Goal: Transaction & Acquisition: Purchase product/service

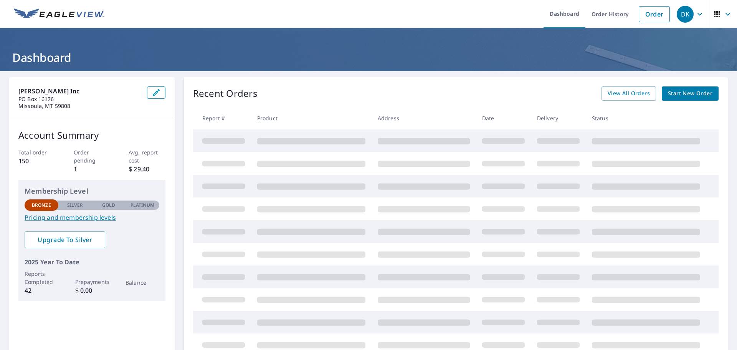
click at [395, 25] on ul "Dashboard Order History Order" at bounding box center [391, 14] width 565 height 28
click at [390, 69] on header "Dashboard" at bounding box center [368, 49] width 737 height 43
click at [597, 13] on link "Order History" at bounding box center [610, 14] width 50 height 28
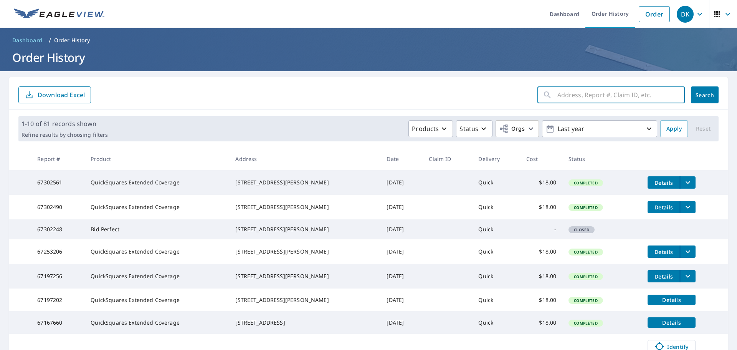
click at [557, 93] on input "text" at bounding box center [620, 94] width 127 height 21
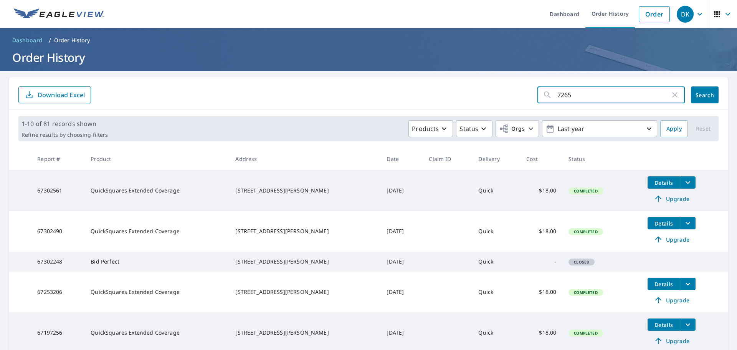
type input "7265"
click at [697, 94] on span "Search" at bounding box center [704, 94] width 15 height 7
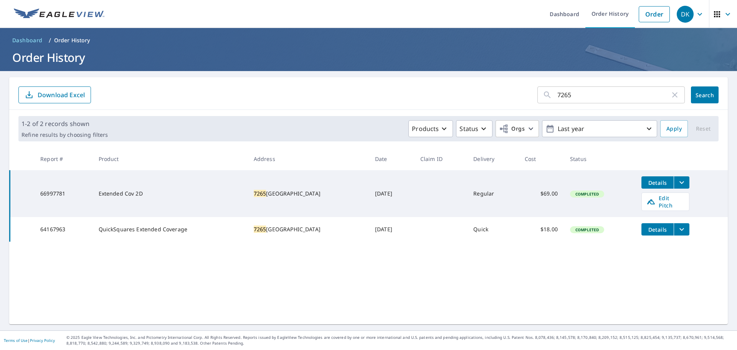
click at [649, 185] on span "Details" at bounding box center [657, 182] width 23 height 7
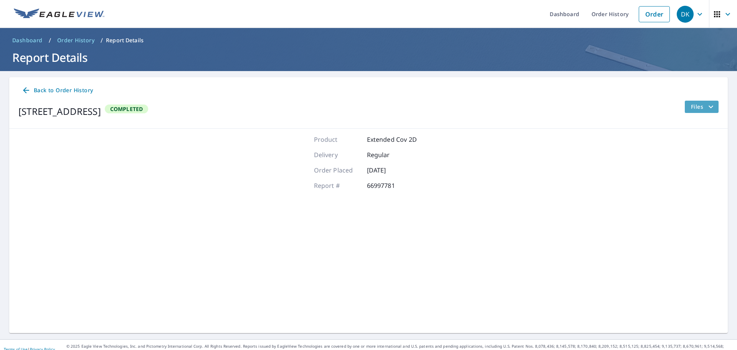
click at [684, 107] on button "Files" at bounding box center [701, 107] width 34 height 12
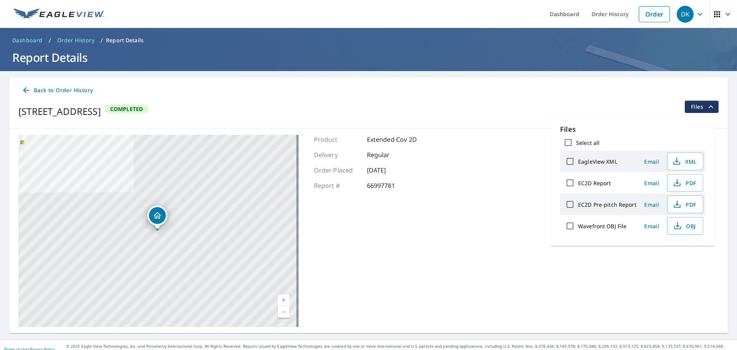
click at [607, 161] on label "EagleView XML" at bounding box center [597, 161] width 39 height 7
click at [578, 161] on input "EagleView XML" at bounding box center [570, 161] width 16 height 16
checkbox input "true"
click at [669, 254] on span "Download" at bounding box center [675, 252] width 41 height 9
click at [685, 161] on span "XML" at bounding box center [684, 161] width 25 height 9
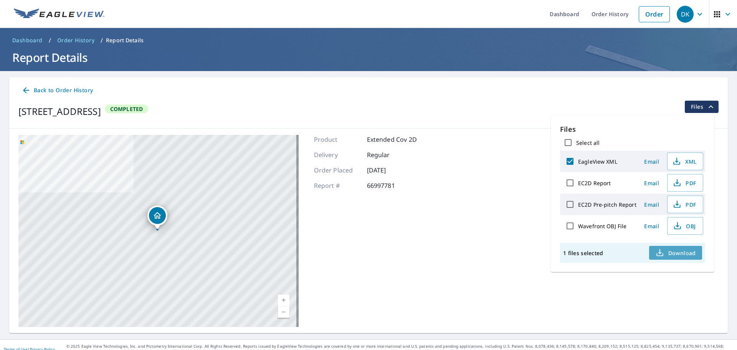
click at [673, 254] on span "Download" at bounding box center [675, 252] width 41 height 9
click at [680, 182] on icon "button" at bounding box center [677, 182] width 9 height 9
click at [610, 12] on link "Order History" at bounding box center [610, 14] width 50 height 28
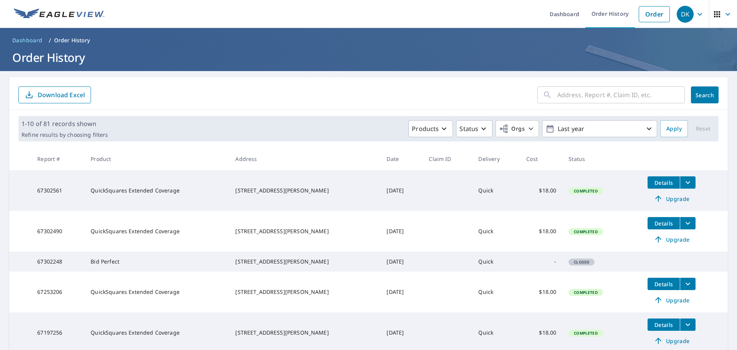
click at [558, 88] on input "text" at bounding box center [620, 94] width 127 height 21
type input "2328"
click at [543, 97] on icon at bounding box center [547, 94] width 9 height 9
click at [697, 96] on span "Search" at bounding box center [704, 94] width 15 height 7
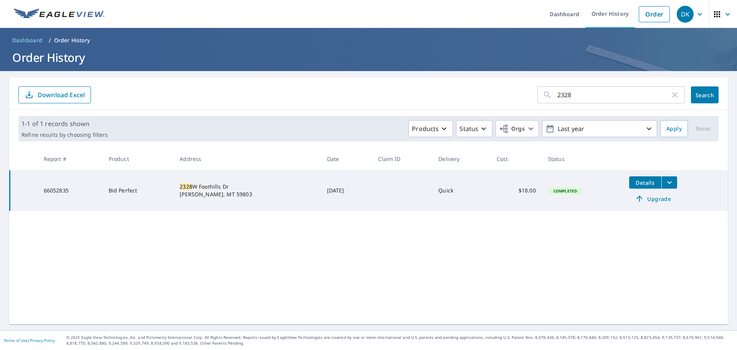
click at [665, 180] on icon "filesDropdownBtn-66052835" at bounding box center [669, 182] width 9 height 9
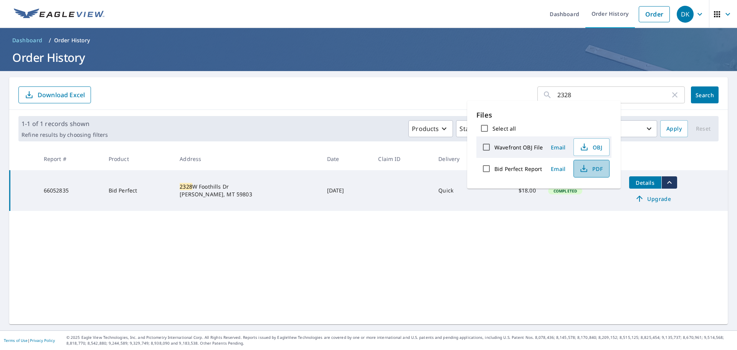
click at [592, 170] on span "PDF" at bounding box center [591, 168] width 25 height 9
click at [413, 91] on form "2328 ​ Search Download Excel" at bounding box center [368, 94] width 700 height 17
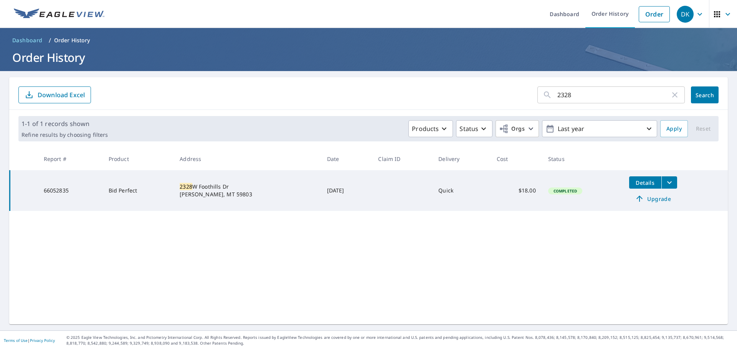
click at [673, 92] on icon "button" at bounding box center [674, 94] width 9 height 9
click at [557, 94] on input "text" at bounding box center [620, 94] width 127 height 21
type input "hamilton"
click at [544, 95] on icon at bounding box center [547, 94] width 7 height 7
click at [543, 95] on icon at bounding box center [547, 94] width 9 height 9
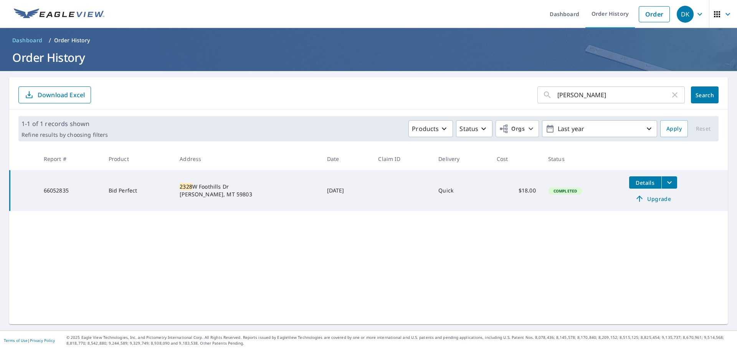
click at [697, 89] on button "Search" at bounding box center [705, 94] width 28 height 17
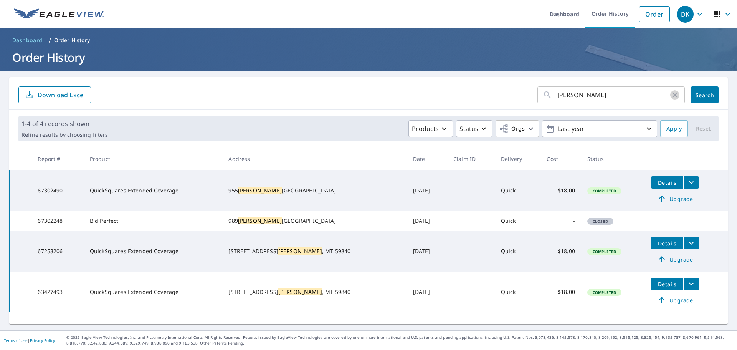
click at [672, 94] on icon "button" at bounding box center [674, 94] width 5 height 5
click at [550, 94] on div "​" at bounding box center [610, 94] width 147 height 17
type input "1801 n 1st w"
click at [543, 98] on icon at bounding box center [547, 94] width 9 height 9
click at [544, 96] on icon at bounding box center [547, 94] width 7 height 7
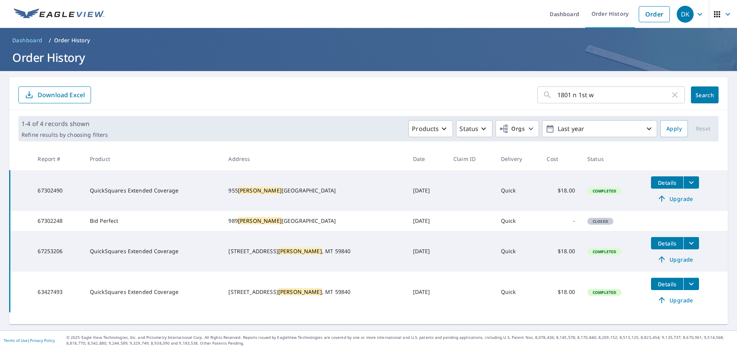
click at [697, 97] on span "Search" at bounding box center [704, 94] width 15 height 7
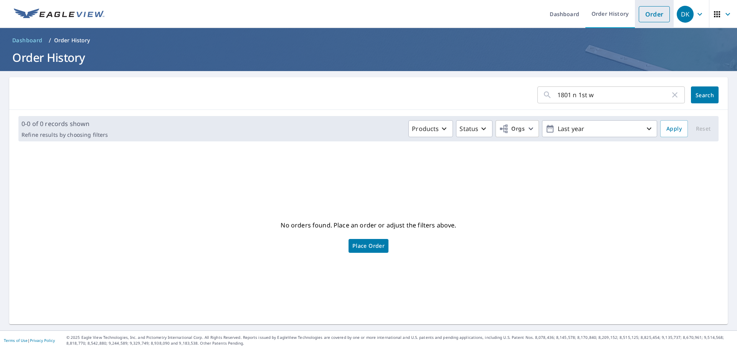
click at [641, 13] on link "Order" at bounding box center [654, 14] width 31 height 16
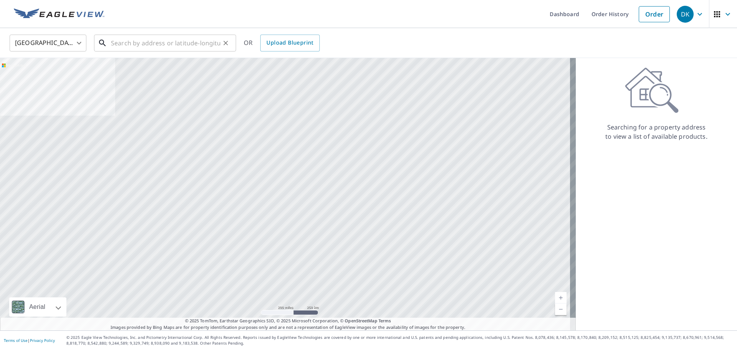
click at [116, 43] on input "text" at bounding box center [165, 42] width 109 height 21
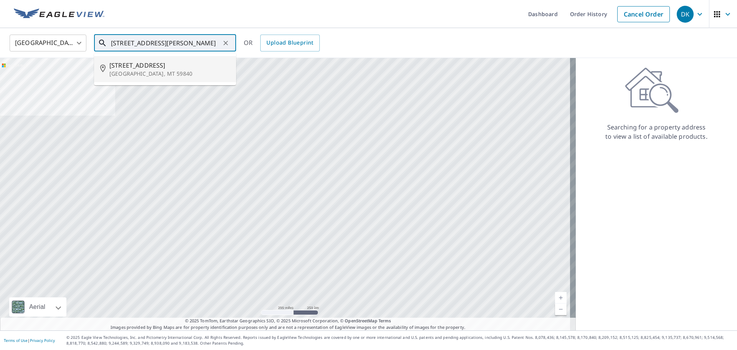
click at [111, 71] on p "Hamilton, MT 59840" at bounding box center [169, 74] width 121 height 8
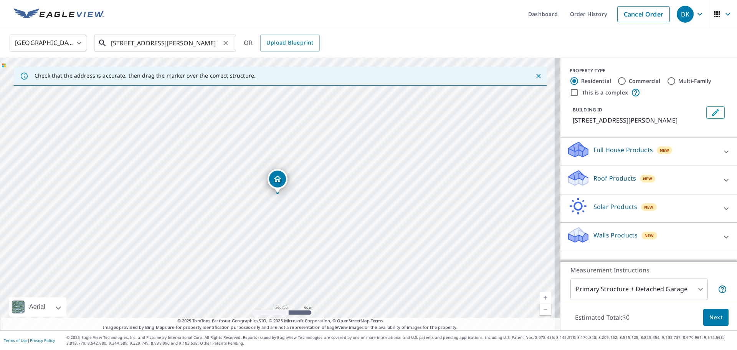
click at [125, 42] on input "2150 N 1st St Hamilton, MT 59840" at bounding box center [165, 42] width 109 height 21
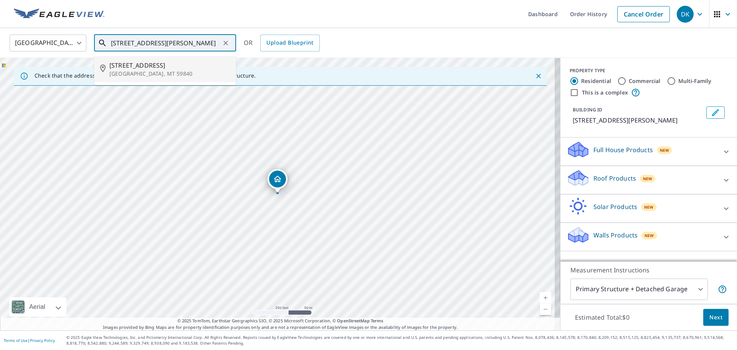
click at [114, 65] on span "1801 N 1st St" at bounding box center [169, 65] width 121 height 9
type input "1801 N 1st St Hamilton, MT 59840"
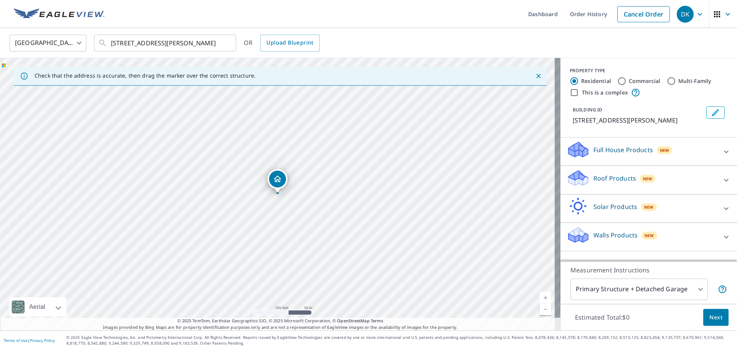
click at [722, 179] on icon at bounding box center [726, 179] width 9 height 9
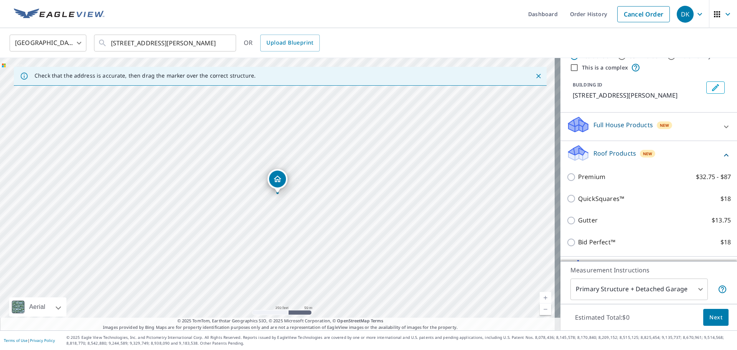
scroll to position [38, 0]
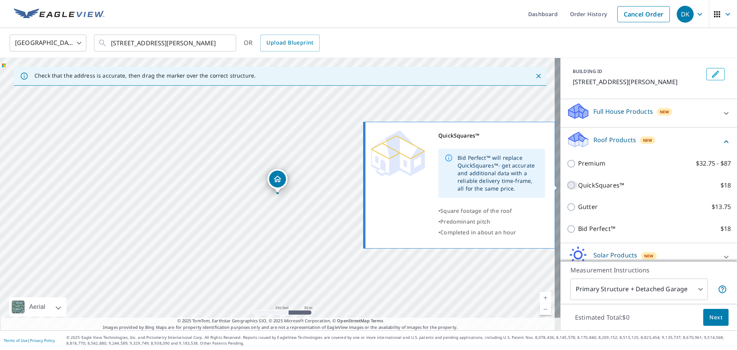
click at [567, 184] on input "QuickSquares™ $18" at bounding box center [573, 184] width 12 height 9
checkbox input "true"
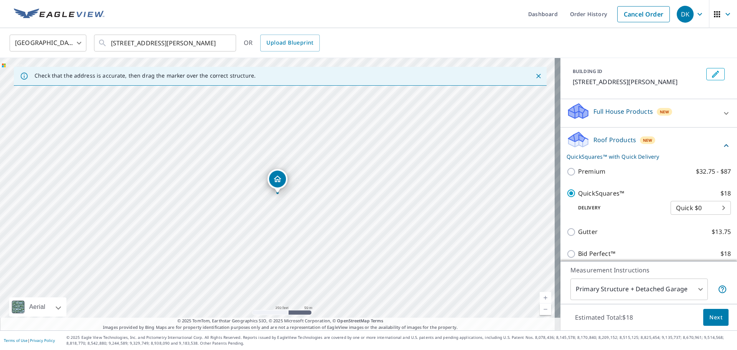
click at [692, 290] on body "DK DK Dashboard Order History Cancel Order DK United States US ​ 1801 N 1st St …" at bounding box center [368, 175] width 737 height 350
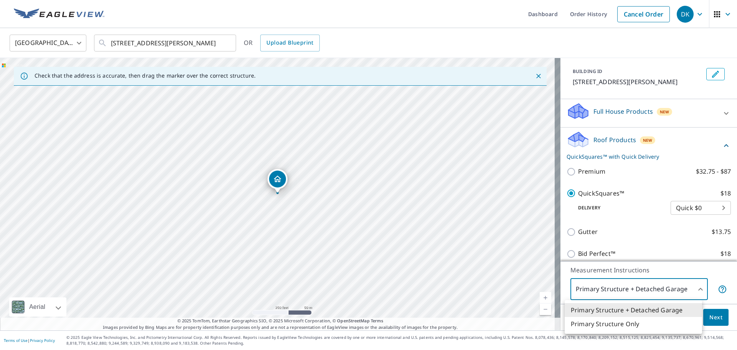
click at [692, 290] on div at bounding box center [368, 175] width 737 height 350
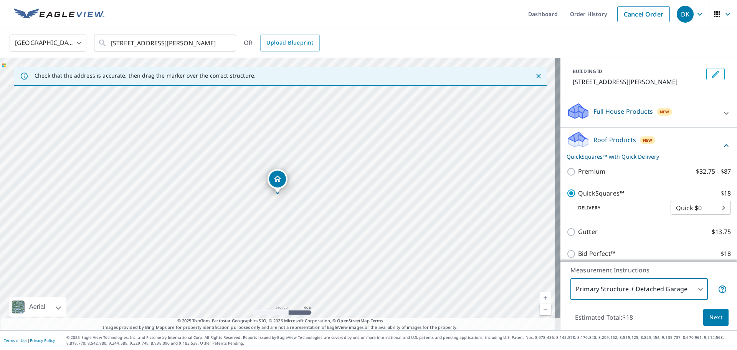
click at [709, 319] on span "Next" at bounding box center [715, 317] width 13 height 10
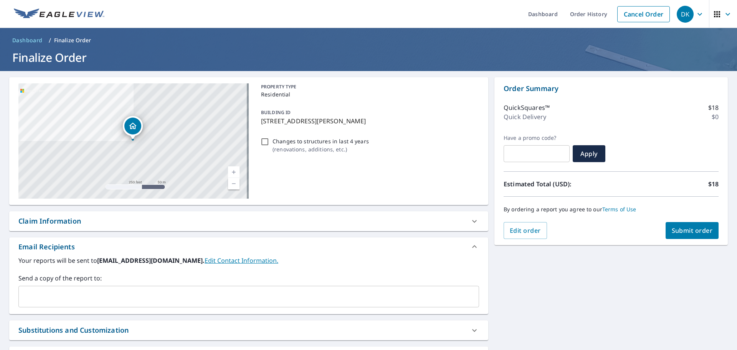
click at [112, 106] on div "1801 N 1st St Hamilton, MT 59840" at bounding box center [133, 140] width 230 height 115
click at [101, 102] on div "1801 N 1st St Hamilton, MT 59840" at bounding box center [133, 140] width 230 height 115
click at [118, 116] on div "1801 N 1st St Hamilton, MT 59840" at bounding box center [133, 140] width 230 height 115
click at [670, 235] on button "Submit order" at bounding box center [692, 230] width 53 height 17
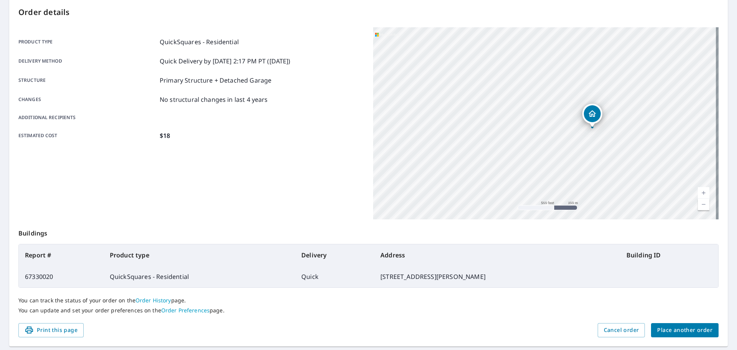
scroll to position [102, 0]
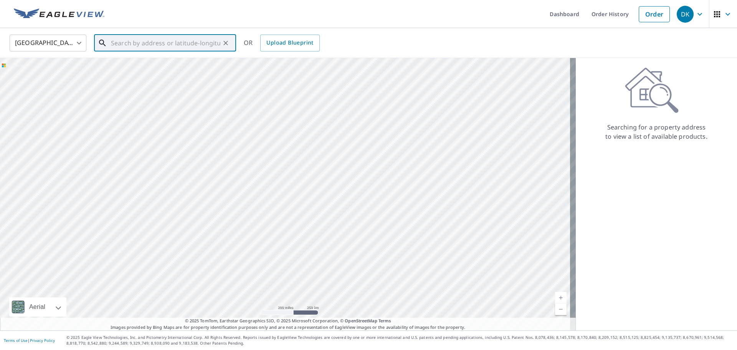
click at [114, 42] on input "text" at bounding box center [165, 42] width 109 height 21
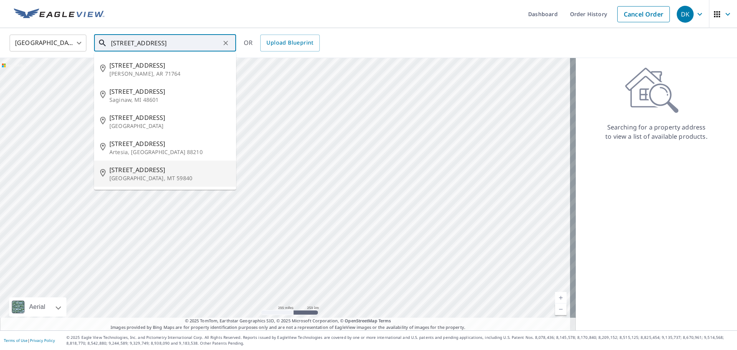
click at [132, 167] on span "1801 N 1st St" at bounding box center [169, 169] width 121 height 9
type input "1801 N 1st St Hamilton, MT 59840"
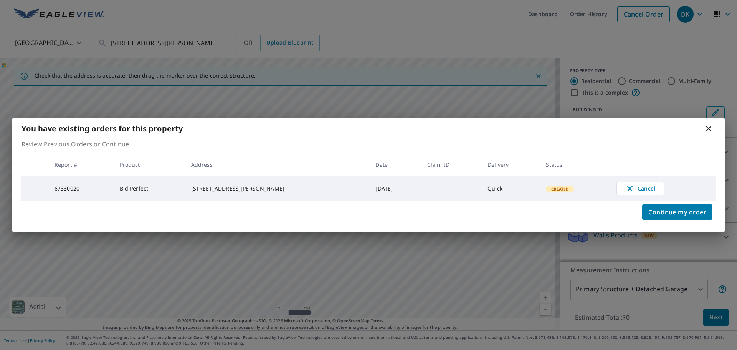
click at [710, 126] on icon at bounding box center [708, 128] width 5 height 5
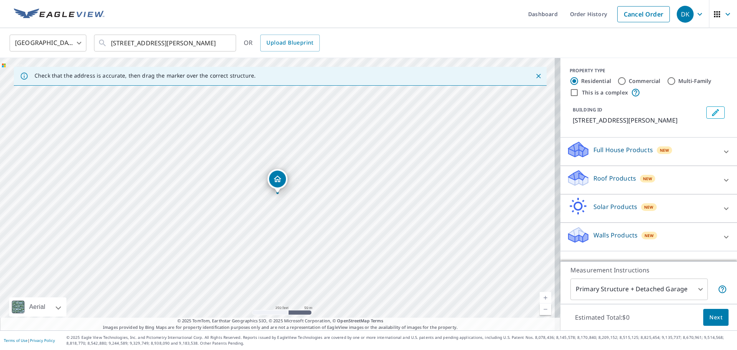
click at [617, 80] on input "Commercial" at bounding box center [621, 80] width 9 height 9
radio input "true"
type input "4"
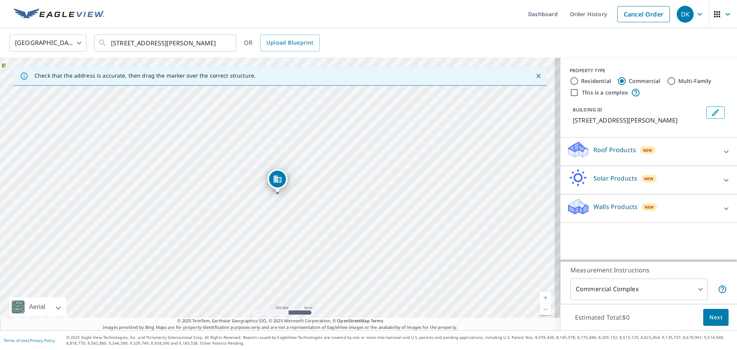
click at [628, 150] on p "Roof Products" at bounding box center [614, 149] width 43 height 9
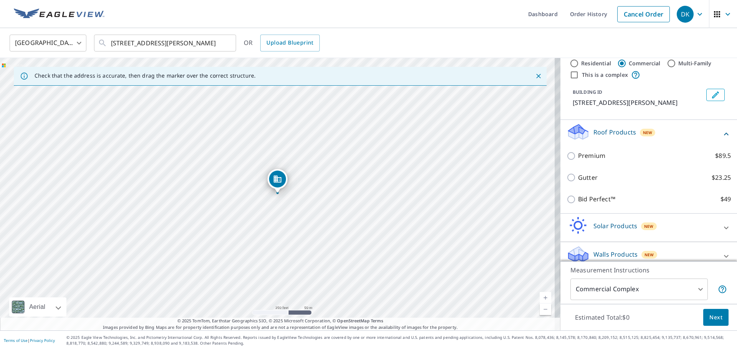
scroll to position [27, 0]
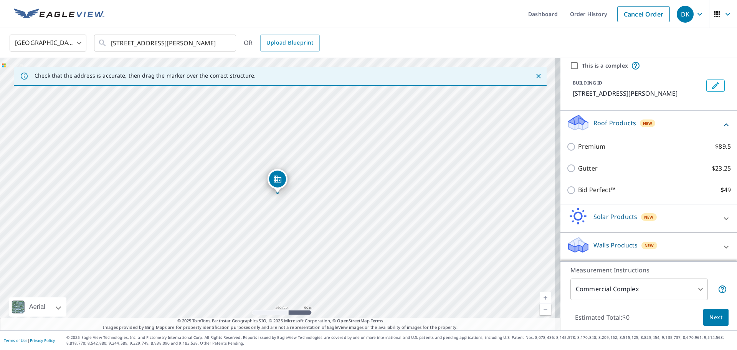
click at [570, 66] on input "This is a complex" at bounding box center [574, 65] width 9 height 9
checkbox input "true"
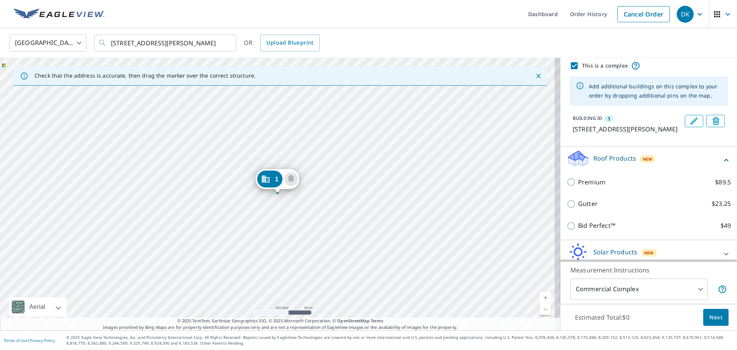
click at [256, 161] on div "1 1801 N 1st St Hamilton, MT 59840" at bounding box center [280, 194] width 560 height 272
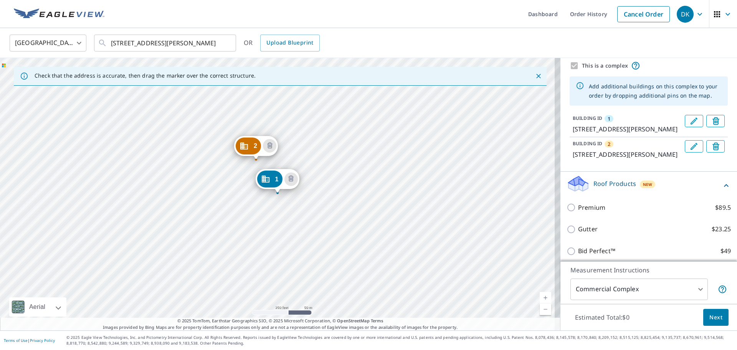
click at [244, 156] on div "2 1967 N 1st St Hamilton, MT 59840" at bounding box center [256, 148] width 44 height 24
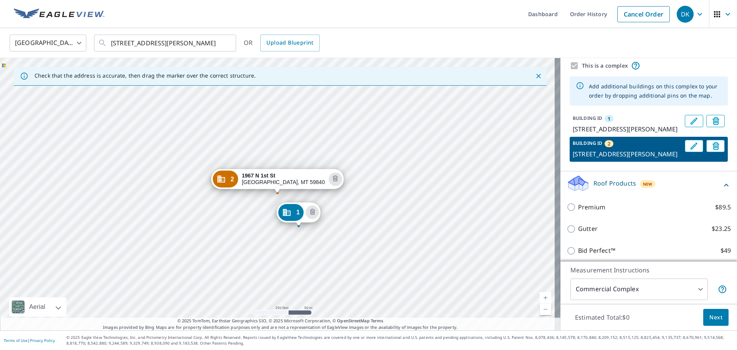
click at [243, 156] on div "1 1801 N 1st St Hamilton, MT 59840 2 1967 N 1st St Hamilton, MT 59840" at bounding box center [280, 194] width 560 height 272
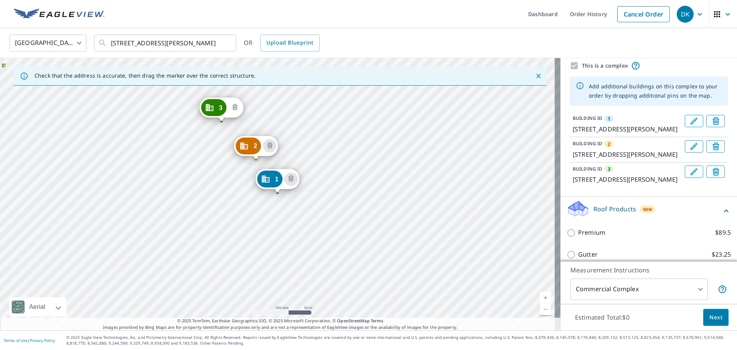
click at [233, 108] on icon "Delete building 3" at bounding box center [234, 107] width 5 height 6
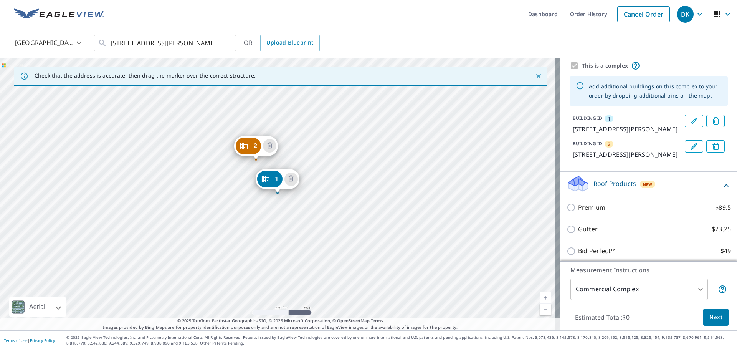
click at [231, 136] on div "2 1967 N 1st St Hamilton, MT 59840 1 1801 N 1st St Hamilton, MT 59840" at bounding box center [280, 194] width 560 height 272
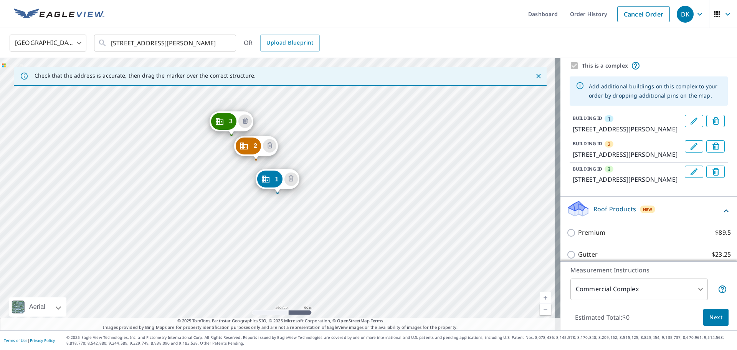
click at [243, 144] on icon "Dropped pin, building 2, Commercial property, 1967 N 1st St Hamilton, MT 59840" at bounding box center [244, 145] width 9 height 9
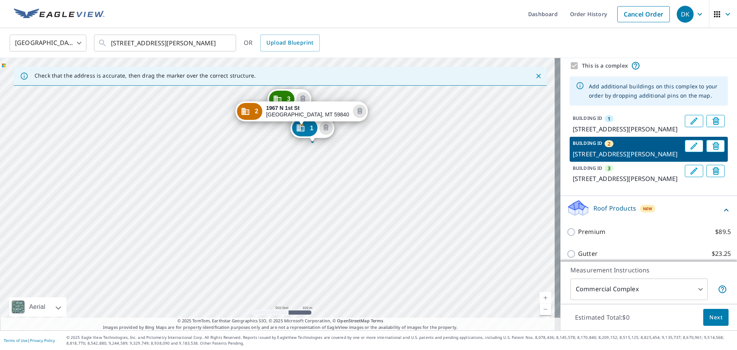
drag, startPoint x: 238, startPoint y: 212, endPoint x: 249, endPoint y: 102, distance: 110.7
click at [249, 102] on div "1 1801 N 1st St Hamilton, MT 59840 3 1989 N 1st St Hamilton, MT 59840 2 1967 N …" at bounding box center [280, 194] width 560 height 272
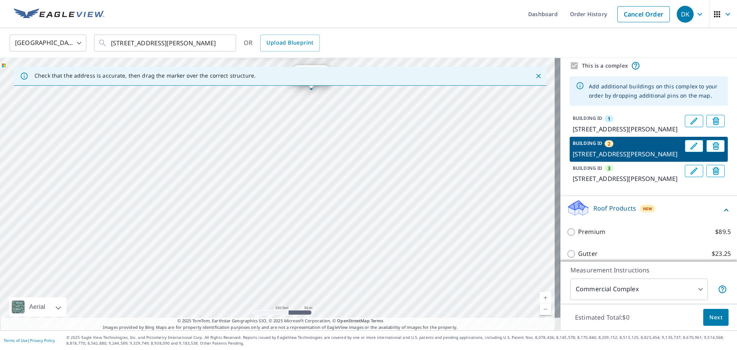
click at [298, 157] on div "1 1801 N 1st St Hamilton, MT 59840 3 1989 N 1st St Hamilton, MT 59840 2 1967 N …" at bounding box center [280, 194] width 560 height 272
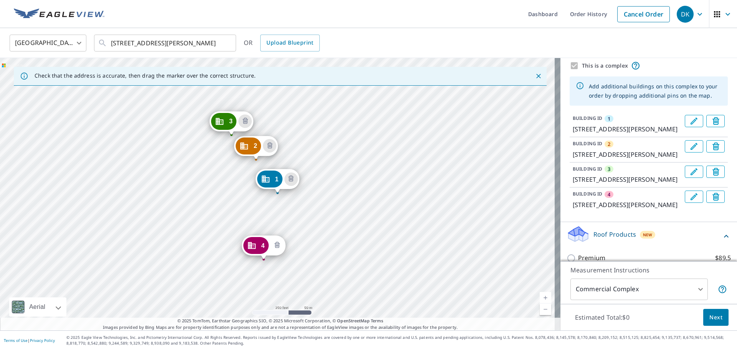
click at [279, 246] on icon "Delete building 4" at bounding box center [277, 245] width 9 height 9
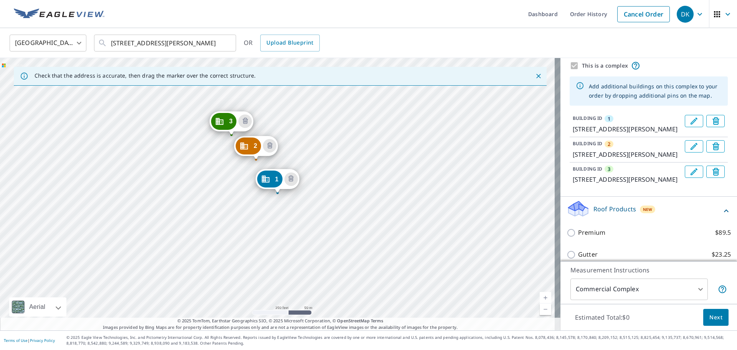
click at [286, 133] on div "2 1967 N 1st St Hamilton, MT 59840 3 1989 N 1st St Hamilton, MT 59840 1 1801 N …" at bounding box center [280, 194] width 560 height 272
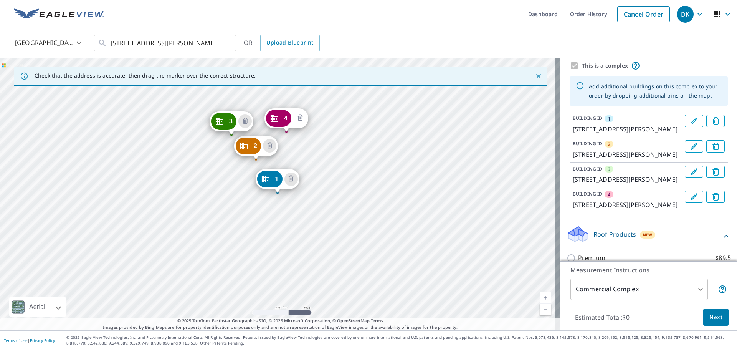
click at [301, 117] on icon "Delete building 4" at bounding box center [300, 118] width 9 height 9
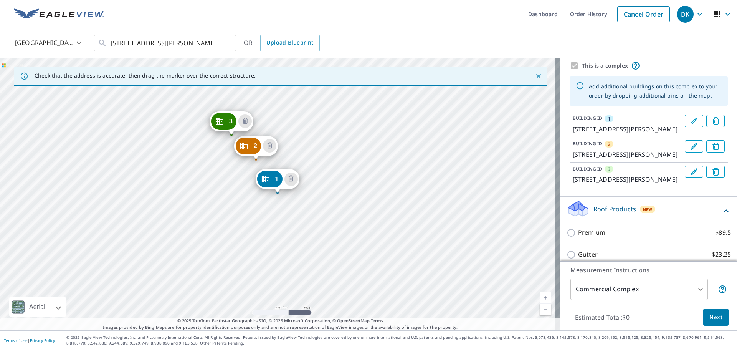
click at [291, 204] on div "2 1967 N 1st St Hamilton, MT 59840 3 1989 N 1st St Hamilton, MT 59840 1 1801 N …" at bounding box center [280, 194] width 560 height 272
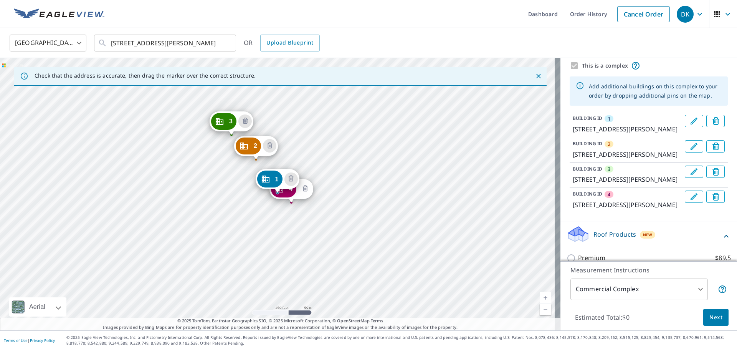
click at [306, 187] on icon "Delete building 4" at bounding box center [305, 188] width 9 height 9
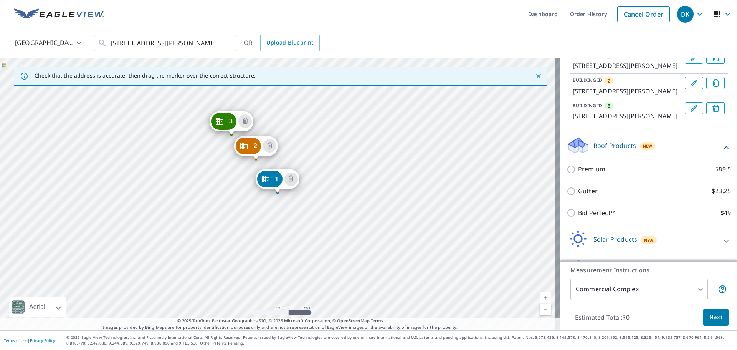
scroll to position [104, 0]
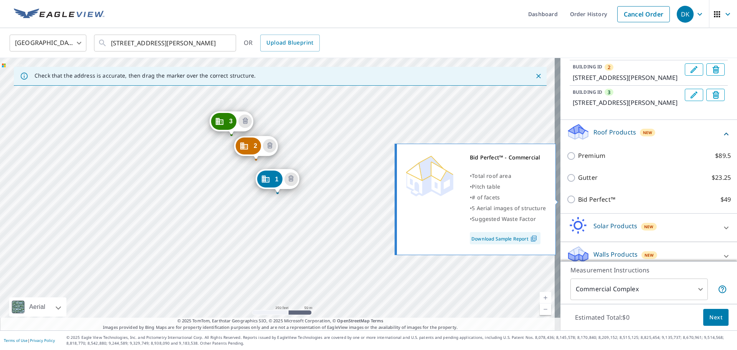
click at [567, 198] on input "Bid Perfect™ $49" at bounding box center [573, 199] width 12 height 9
checkbox input "true"
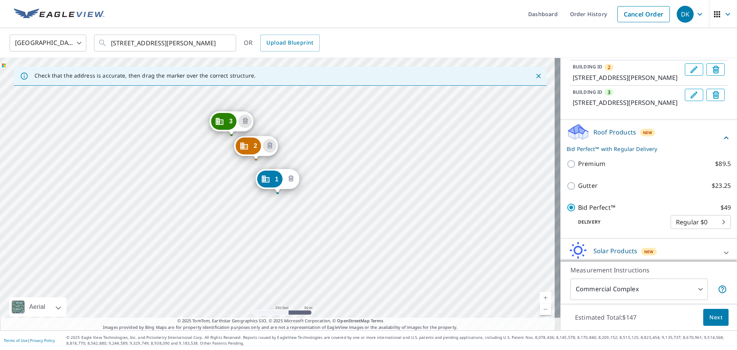
click at [292, 176] on icon "Delete building 1" at bounding box center [290, 178] width 5 height 6
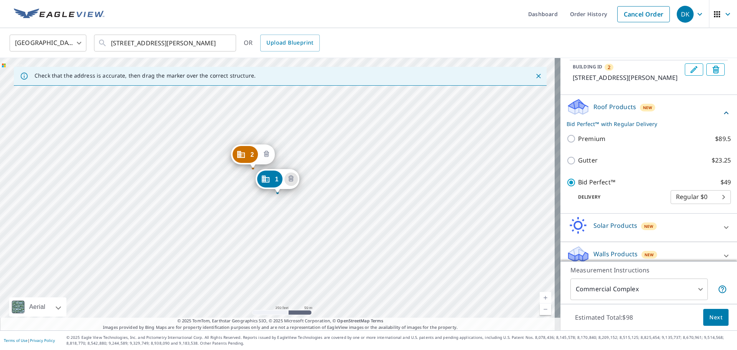
click at [266, 152] on icon "Delete building 2" at bounding box center [266, 154] width 5 height 6
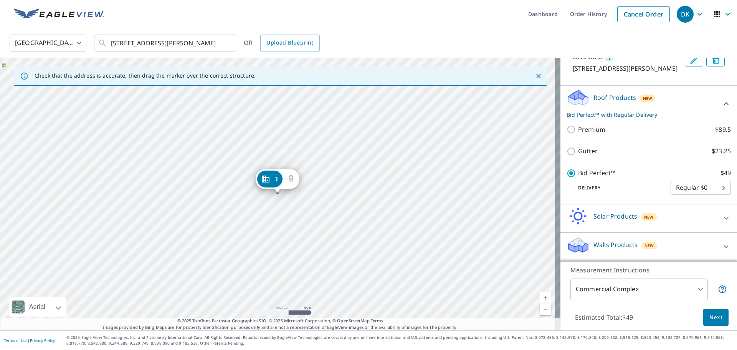
click at [292, 179] on icon "Delete building 1" at bounding box center [291, 179] width 2 height 2
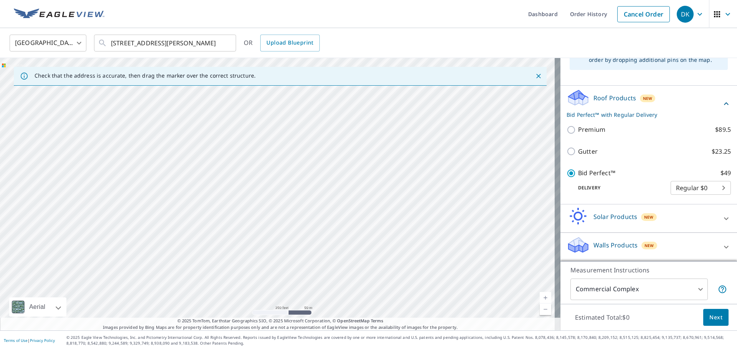
scroll to position [63, 0]
click at [258, 161] on div at bounding box center [280, 194] width 560 height 272
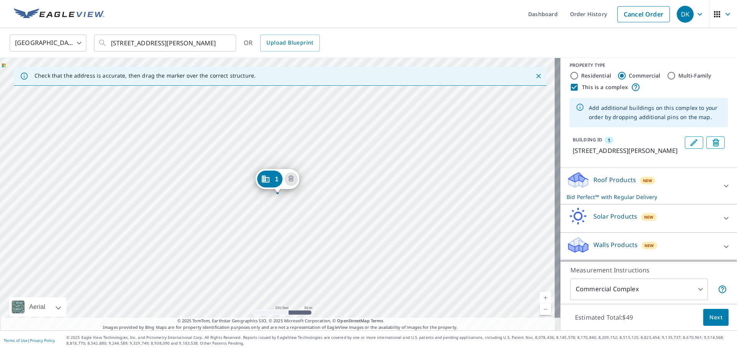
scroll to position [5, 0]
click at [292, 177] on icon "Delete building 1" at bounding box center [290, 178] width 5 height 6
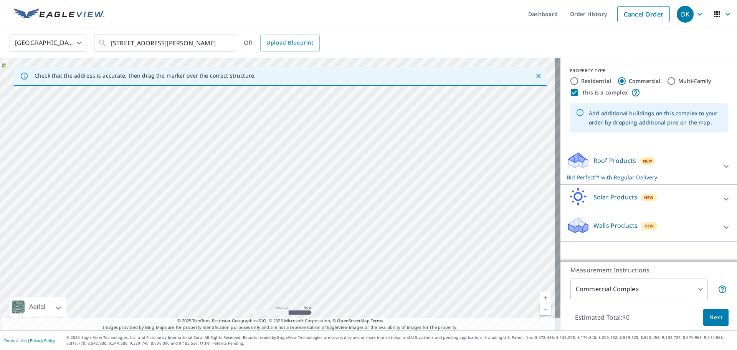
click at [263, 211] on div at bounding box center [280, 194] width 560 height 272
type input "1967d N 1st St, Hamilton, MT, 59840"
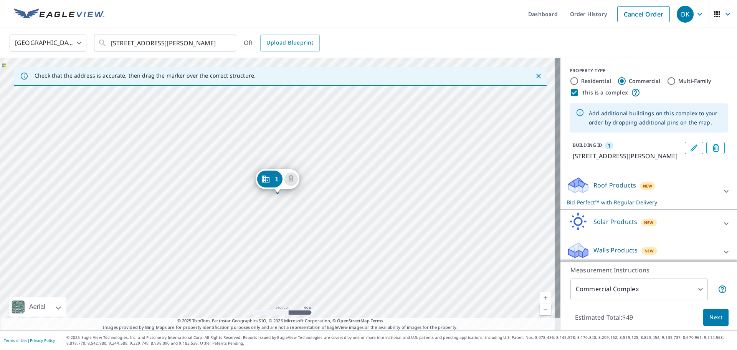
click at [292, 179] on icon "Delete building 1" at bounding box center [290, 178] width 9 height 9
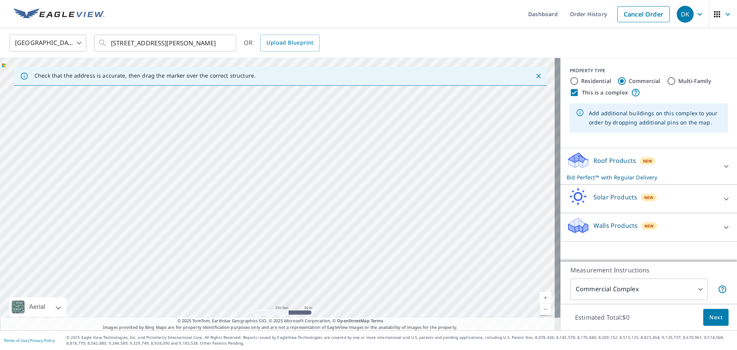
click at [256, 209] on div at bounding box center [280, 194] width 560 height 272
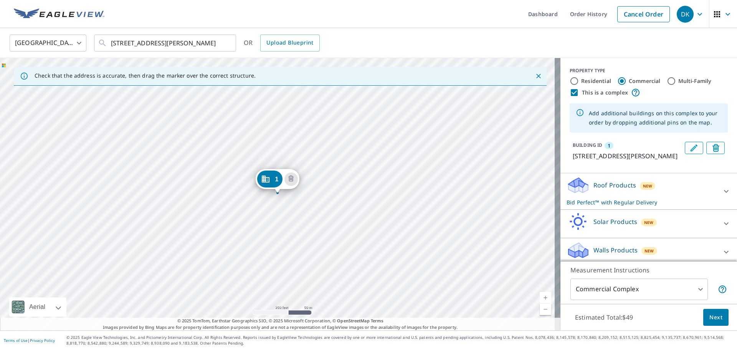
click at [242, 193] on div "1 1967d N 1st St Hamilton, MT 59840" at bounding box center [280, 194] width 560 height 272
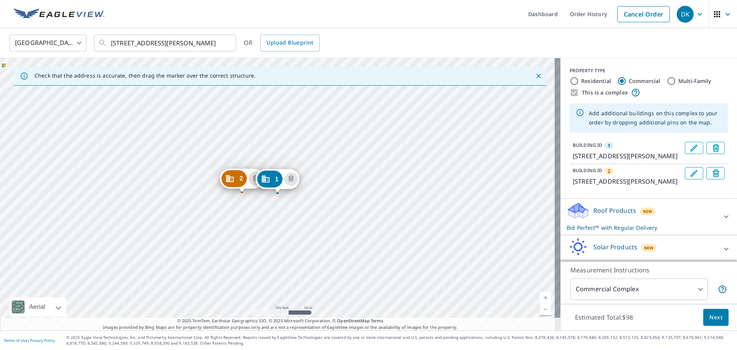
click at [261, 207] on div "2 1967d N 1st St Hamilton, MT 59840 1 1967d N 1st St Hamilton, MT 59840" at bounding box center [280, 194] width 560 height 272
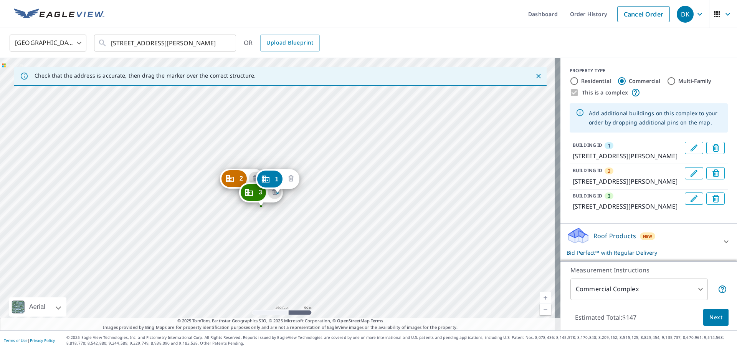
click at [293, 175] on icon "Delete building 1" at bounding box center [290, 178] width 9 height 9
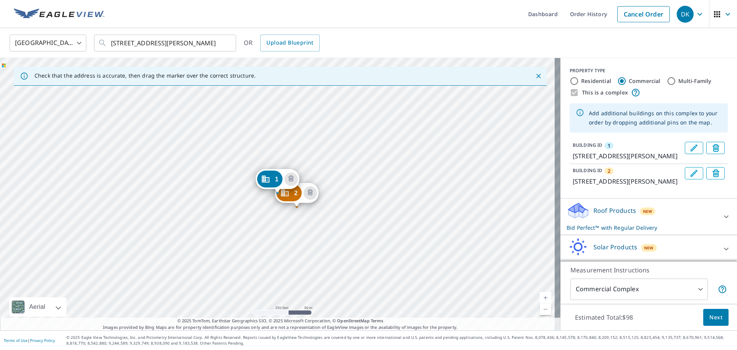
click at [709, 315] on span "Next" at bounding box center [715, 317] width 13 height 10
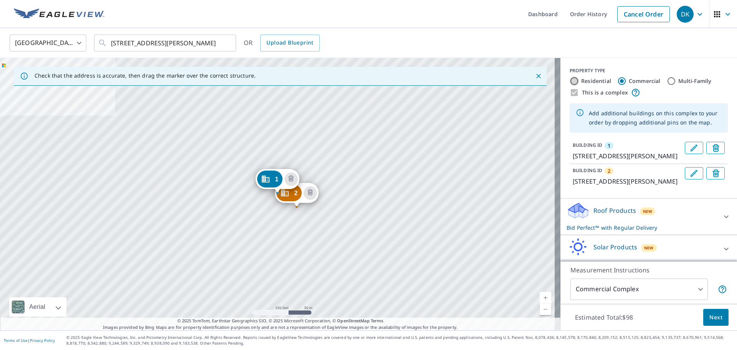
click at [570, 80] on input "Residential" at bounding box center [574, 80] width 9 height 9
radio input "true"
type input "1"
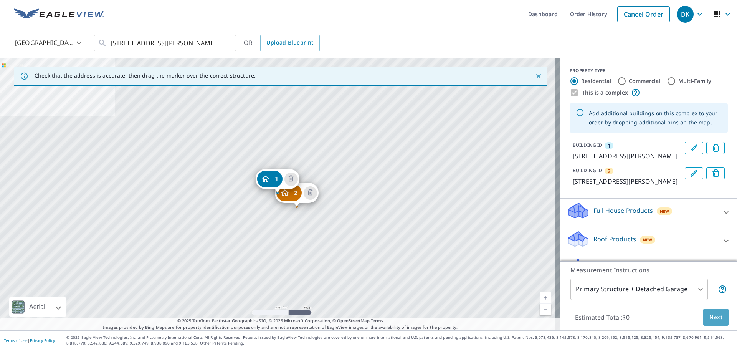
click at [709, 319] on span "Next" at bounding box center [715, 317] width 13 height 10
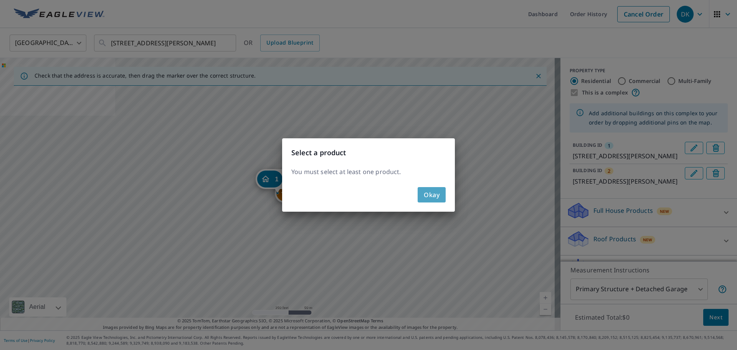
click at [425, 192] on span "Okay" at bounding box center [432, 194] width 16 height 11
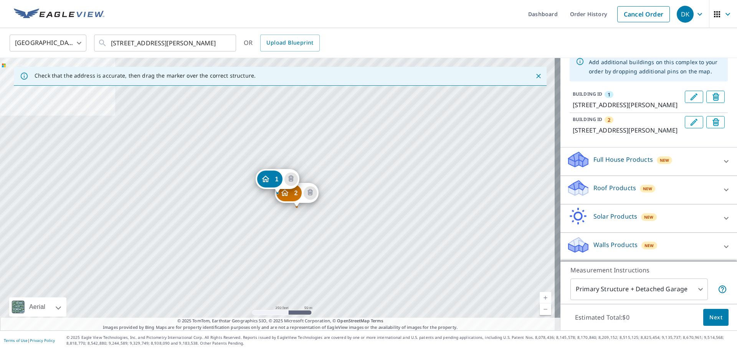
scroll to position [60, 0]
click at [624, 193] on div "Roof Products New" at bounding box center [642, 190] width 150 height 22
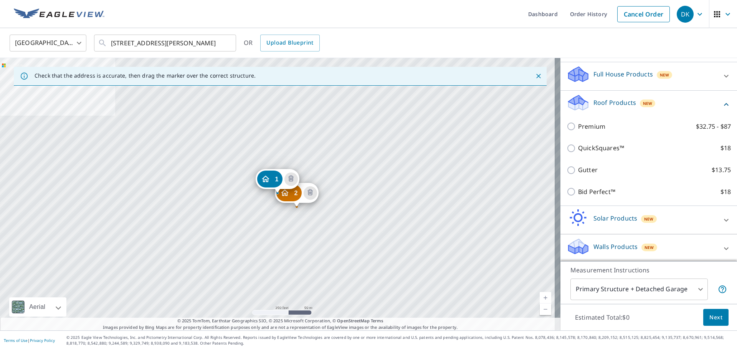
scroll to position [137, 0]
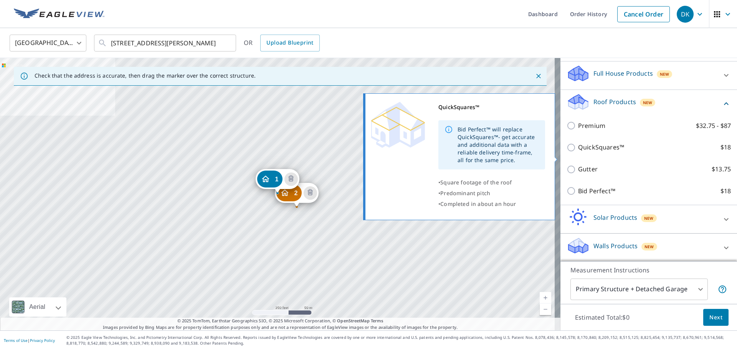
click at [567, 152] on input "QuickSquares™ $18" at bounding box center [573, 147] width 12 height 9
checkbox input "true"
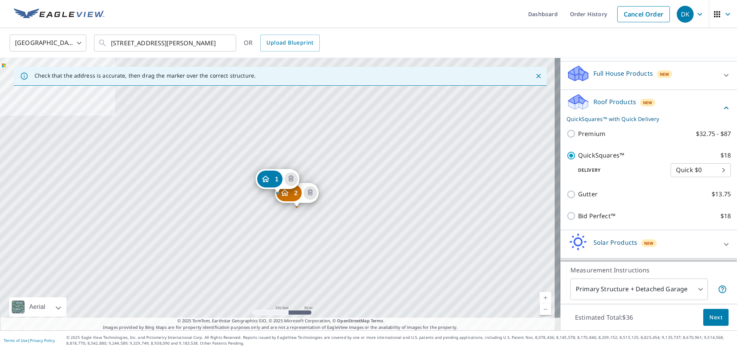
click at [709, 317] on span "Next" at bounding box center [715, 317] width 13 height 10
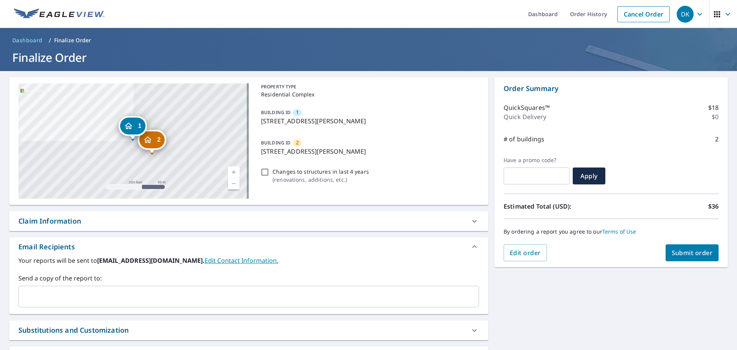
click at [688, 252] on span "Submit order" at bounding box center [692, 252] width 41 height 8
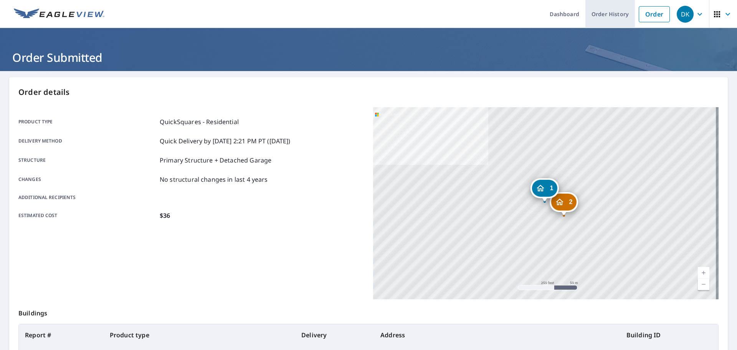
click at [602, 15] on link "Order History" at bounding box center [610, 14] width 50 height 28
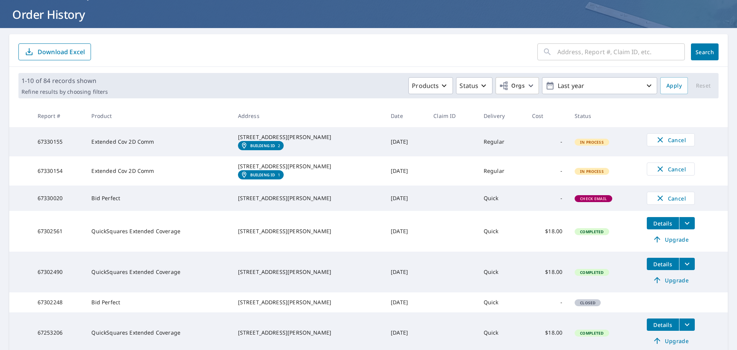
scroll to position [38, 0]
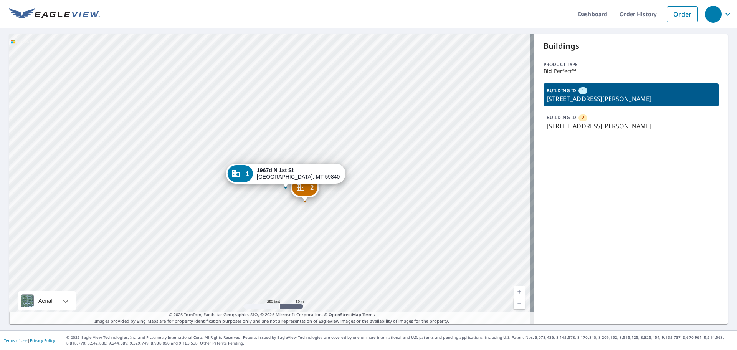
click at [604, 101] on p "1967d N 1st St, Hamilton, MT, 59840" at bounding box center [631, 98] width 169 height 9
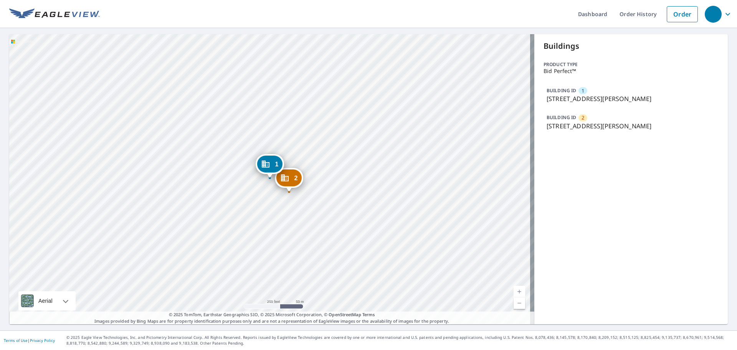
click at [604, 101] on p "1967d N 1st St, Hamilton, MT, 59840" at bounding box center [631, 98] width 169 height 9
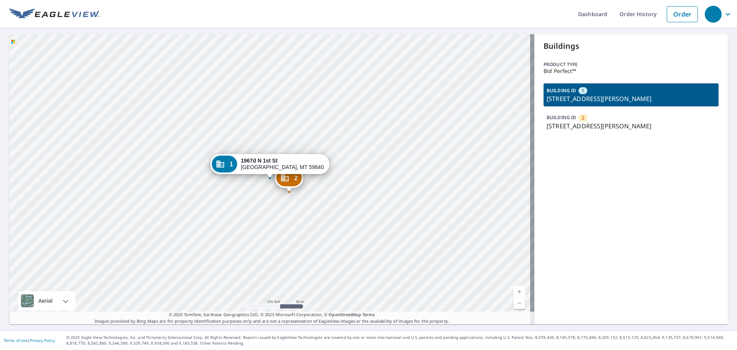
click at [603, 118] on div "BUILDING ID 2 1967 N 1st St, Hamilton, MT, 59840" at bounding box center [631, 121] width 175 height 23
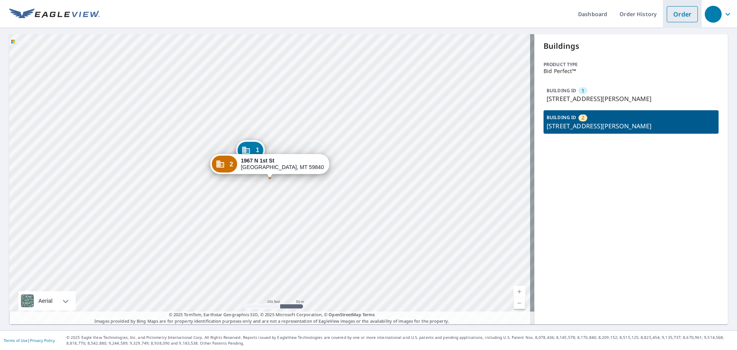
click at [673, 15] on link "Order" at bounding box center [682, 14] width 31 height 16
